Goal: Information Seeking & Learning: Check status

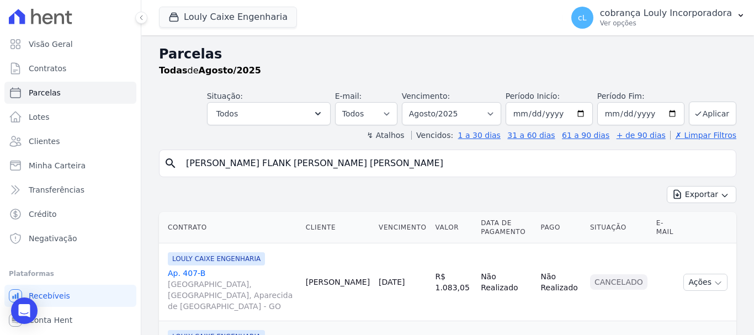
select select
drag, startPoint x: 366, startPoint y: 171, endPoint x: 175, endPoint y: 150, distance: 192.6
click at [176, 150] on div "search [PERSON_NAME] FLANK [PERSON_NAME] [PERSON_NAME]" at bounding box center [447, 164] width 577 height 28
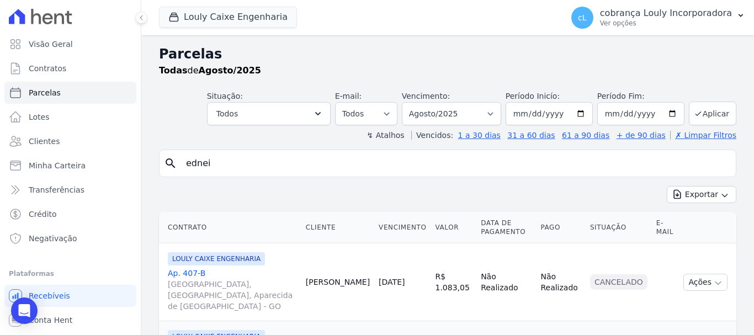
type input "[PERSON_NAME]"
select select
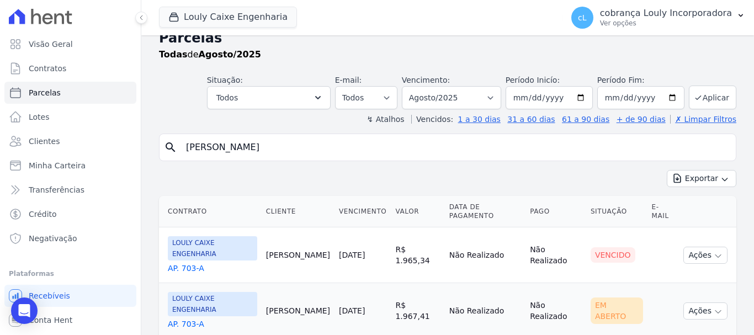
scroll to position [23, 0]
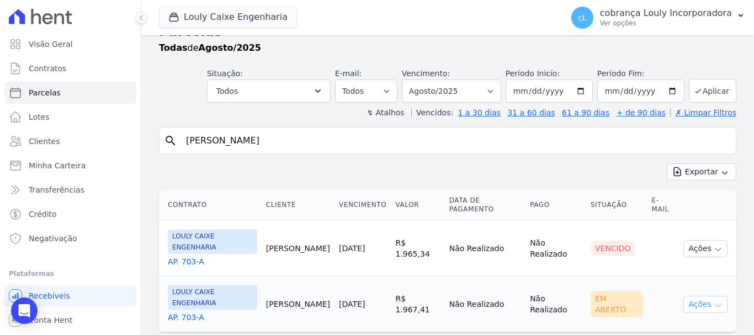
click at [705, 296] on button "Ações" at bounding box center [705, 304] width 44 height 17
click at [713, 301] on icon "button" at bounding box center [717, 305] width 9 height 9
click at [686, 296] on button "Ações" at bounding box center [705, 304] width 44 height 17
click at [684, 296] on button "Ações" at bounding box center [705, 304] width 44 height 17
click at [480, 284] on td "Não Realizado" at bounding box center [485, 304] width 81 height 56
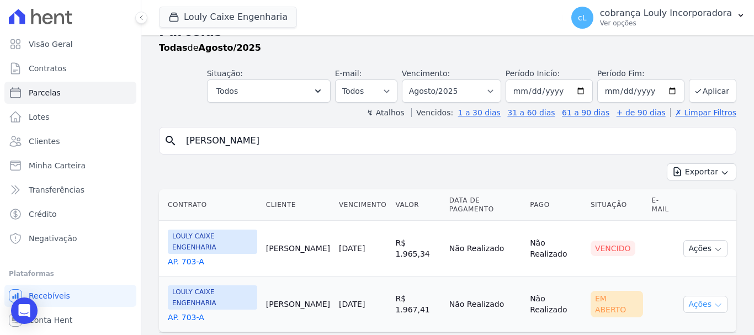
click at [713, 301] on icon "button" at bounding box center [717, 305] width 9 height 9
drag, startPoint x: 713, startPoint y: 276, endPoint x: 690, endPoint y: 274, distance: 23.3
click at [713, 301] on icon "button" at bounding box center [717, 305] width 9 height 9
click at [689, 296] on button "Ações" at bounding box center [705, 304] width 44 height 17
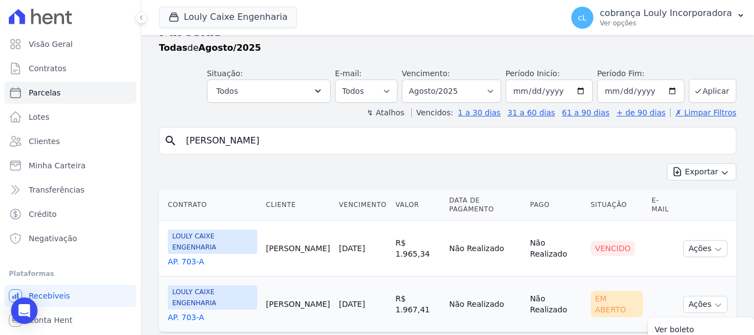
drag, startPoint x: 689, startPoint y: 274, endPoint x: 667, endPoint y: 277, distance: 22.9
click at [689, 296] on button "Ações" at bounding box center [705, 304] width 44 height 17
click at [609, 291] on div "Em Aberto" at bounding box center [616, 304] width 52 height 26
click at [704, 296] on button "Ações" at bounding box center [705, 304] width 44 height 17
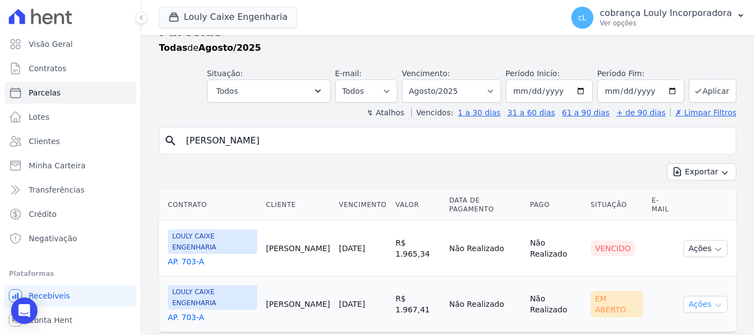
click at [704, 296] on button "Ações" at bounding box center [705, 304] width 44 height 17
click at [713, 301] on icon "button" at bounding box center [717, 305] width 9 height 9
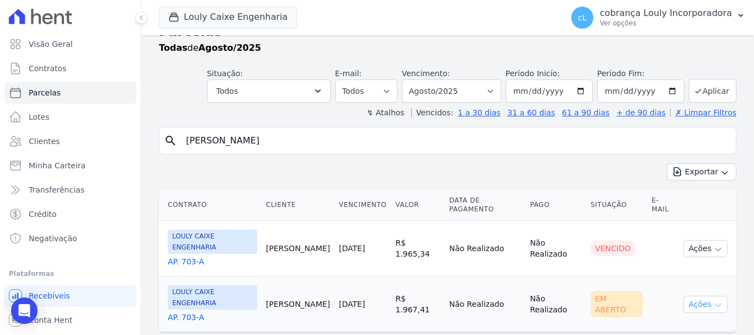
click at [713, 301] on icon "button" at bounding box center [717, 305] width 9 height 9
click at [703, 296] on button "Ações" at bounding box center [705, 304] width 44 height 17
click at [299, 281] on td "[PERSON_NAME]" at bounding box center [298, 304] width 73 height 56
click at [171, 312] on link "AP. 703-A" at bounding box center [212, 317] width 89 height 11
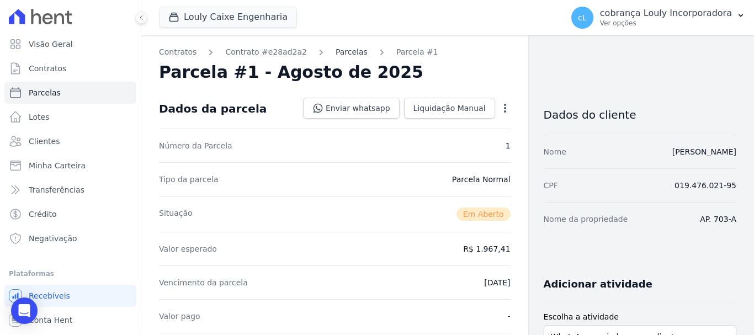
click at [345, 55] on link "Parcelas" at bounding box center [351, 52] width 32 height 12
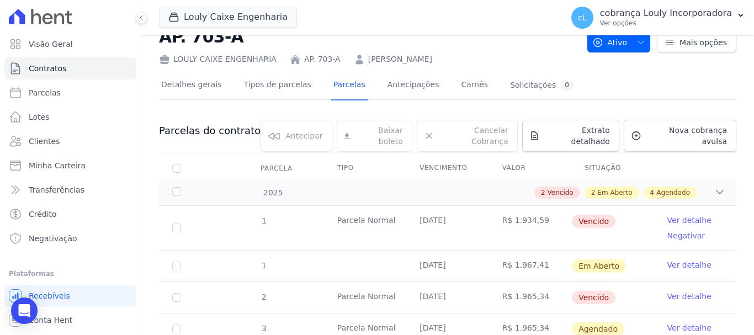
scroll to position [55, 0]
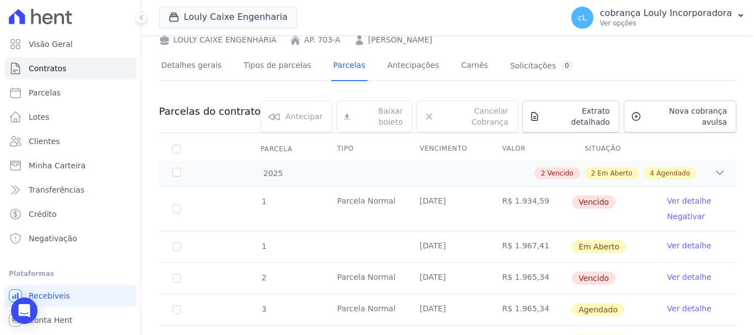
click at [681, 240] on link "Ver detalhe" at bounding box center [689, 245] width 44 height 11
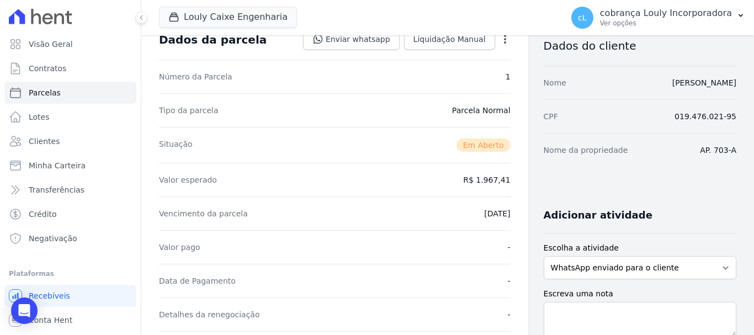
scroll to position [276, 0]
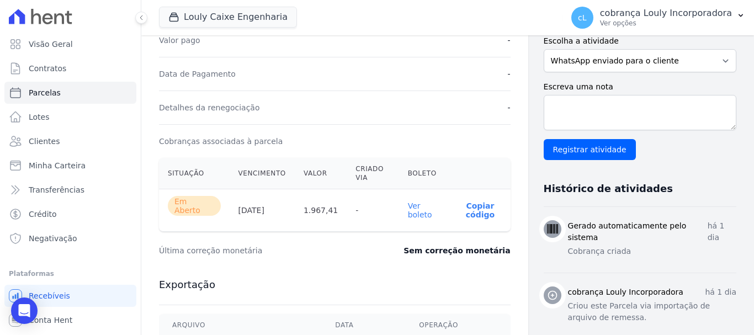
click at [410, 209] on link "Ver boleto" at bounding box center [420, 210] width 24 height 18
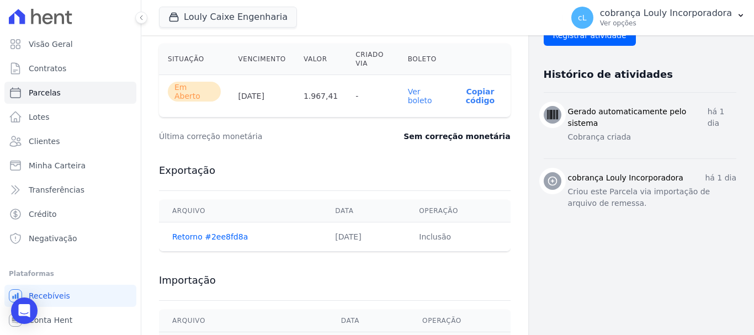
scroll to position [439, 0]
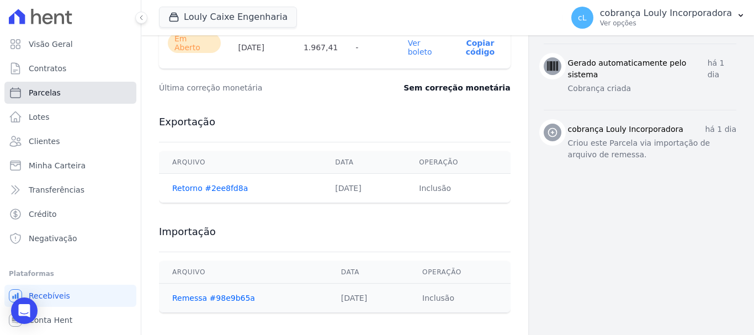
click at [57, 96] on span "Parcelas" at bounding box center [45, 92] width 32 height 11
select select
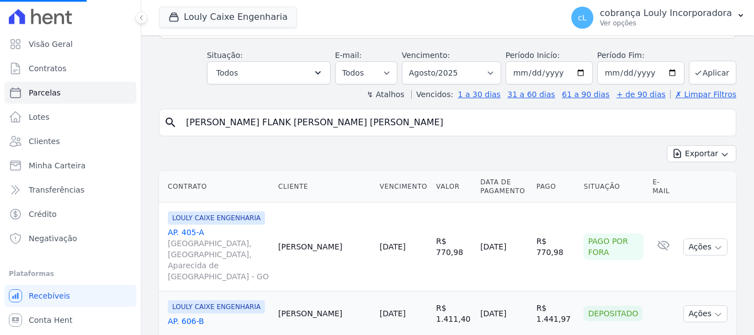
scroll to position [166, 0]
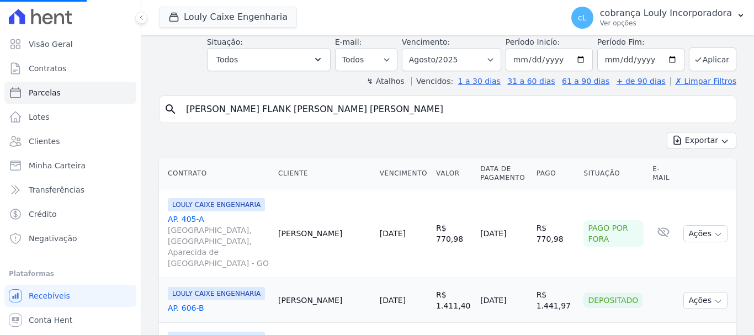
select select
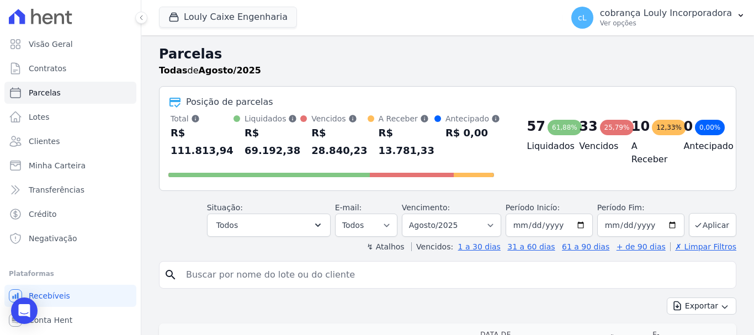
click at [332, 274] on input "search" at bounding box center [455, 275] width 552 height 22
type input "[PERSON_NAME]"
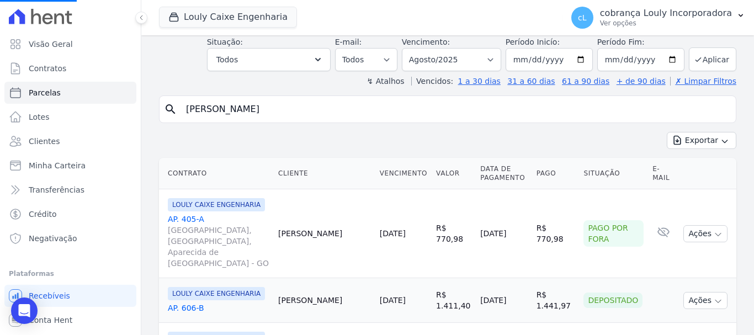
select select
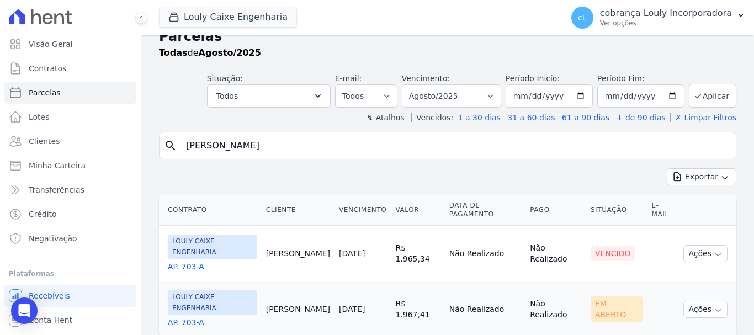
scroll to position [23, 0]
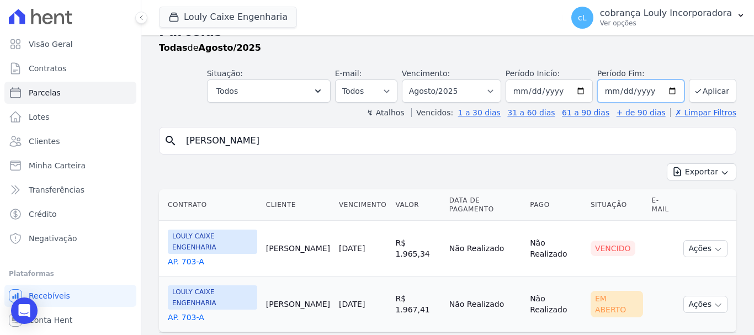
click at [665, 88] on input "[DATE]" at bounding box center [640, 90] width 87 height 23
type input "[DATE]"
click at [371, 142] on input "[PERSON_NAME]" at bounding box center [455, 141] width 552 height 22
select select
drag, startPoint x: 489, startPoint y: 92, endPoint x: 509, endPoint y: 82, distance: 21.5
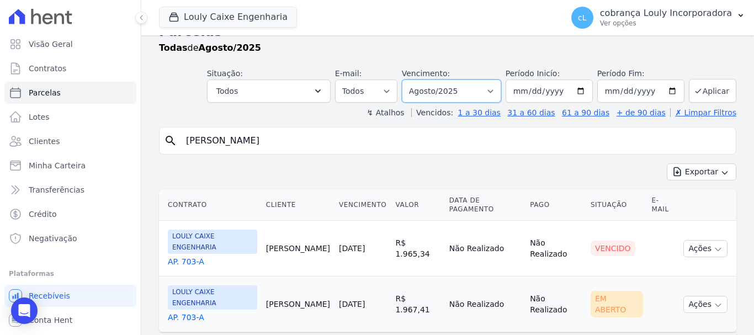
click at [489, 92] on select "Filtrar por período ──────── Todos os meses Setembro/2024 Outubro/2024 Novembro…" at bounding box center [451, 90] width 99 height 23
select select "09/2024"
click at [409, 79] on select "Filtrar por período ──────── Todos os meses Setembro/2024 Outubro/2024 Novembro…" at bounding box center [451, 90] width 99 height 23
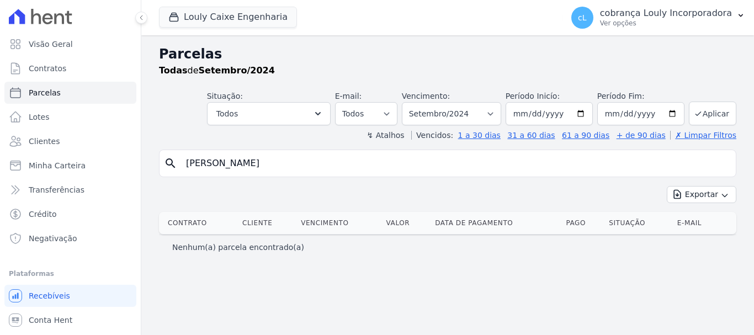
select select
click at [321, 166] on input "[PERSON_NAME]" at bounding box center [455, 163] width 552 height 22
select select
click at [501, 110] on select "Filtrar por período ──────── Todos os meses Setembro/2024 Outubro/2024 Novembro…" at bounding box center [451, 113] width 99 height 23
select select "09/2026"
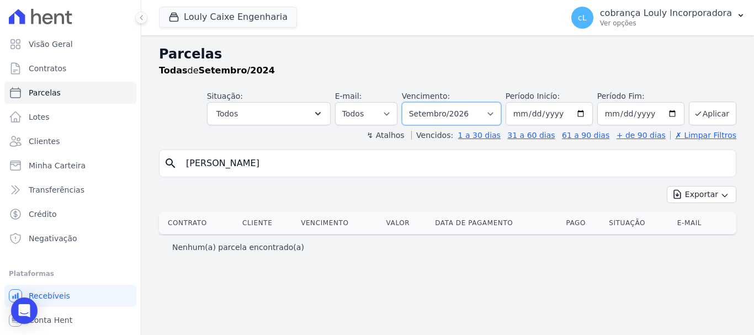
click at [417, 102] on select "Filtrar por período ──────── Todos os meses Setembro/2024 Outubro/2024 Novembro…" at bounding box center [451, 113] width 99 height 23
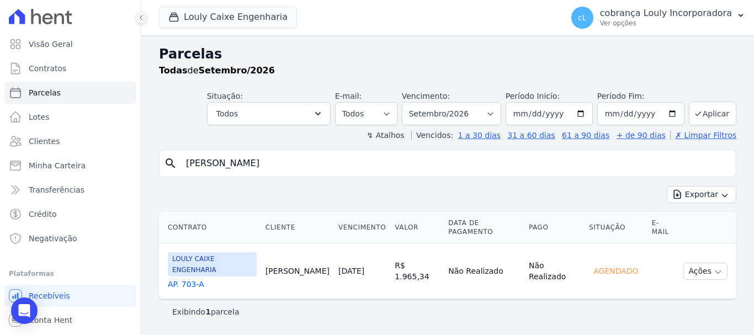
select select
click at [499, 113] on select "Filtrar por período ──────── Todos os meses Setembro/2024 Outubro/2024 Novembro…" at bounding box center [451, 113] width 99 height 23
select select "09/2025"
click at [417, 102] on select "Filtrar por período ──────── Todos os meses Setembro/2024 Outubro/2024 Novembro…" at bounding box center [451, 113] width 99 height 23
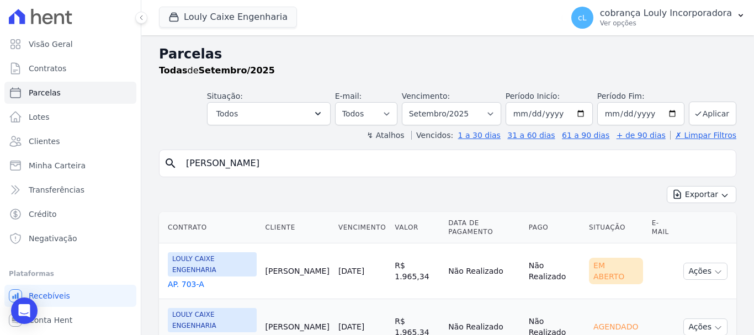
select select
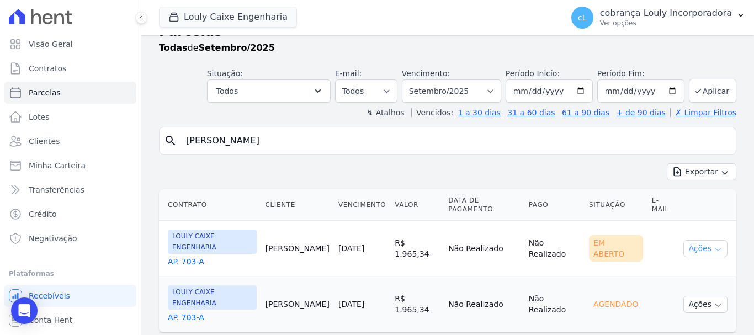
click at [705, 240] on button "Ações" at bounding box center [705, 248] width 44 height 17
click at [670, 264] on link "Ver boleto" at bounding box center [701, 274] width 106 height 20
